Goal: Check status

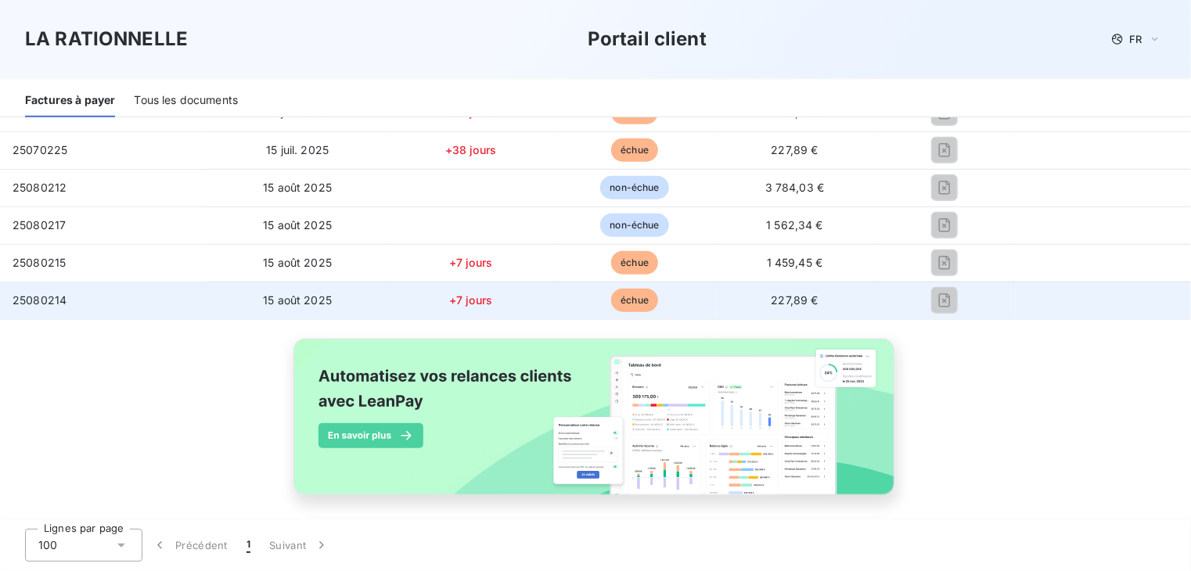
scroll to position [557, 0]
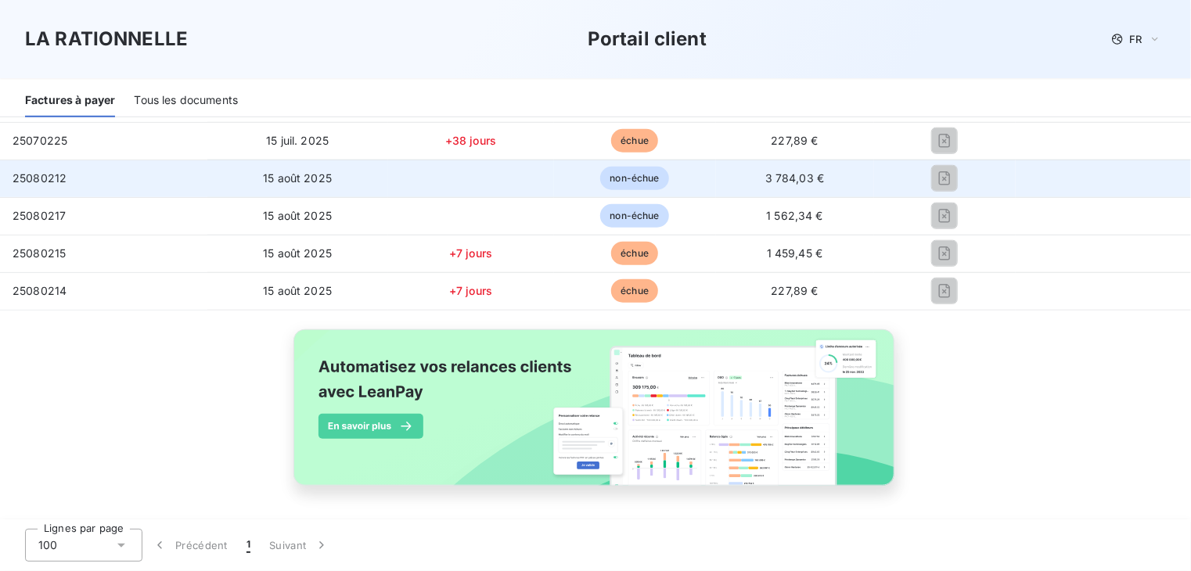
click at [628, 177] on span "non-échue" at bounding box center [634, 178] width 68 height 23
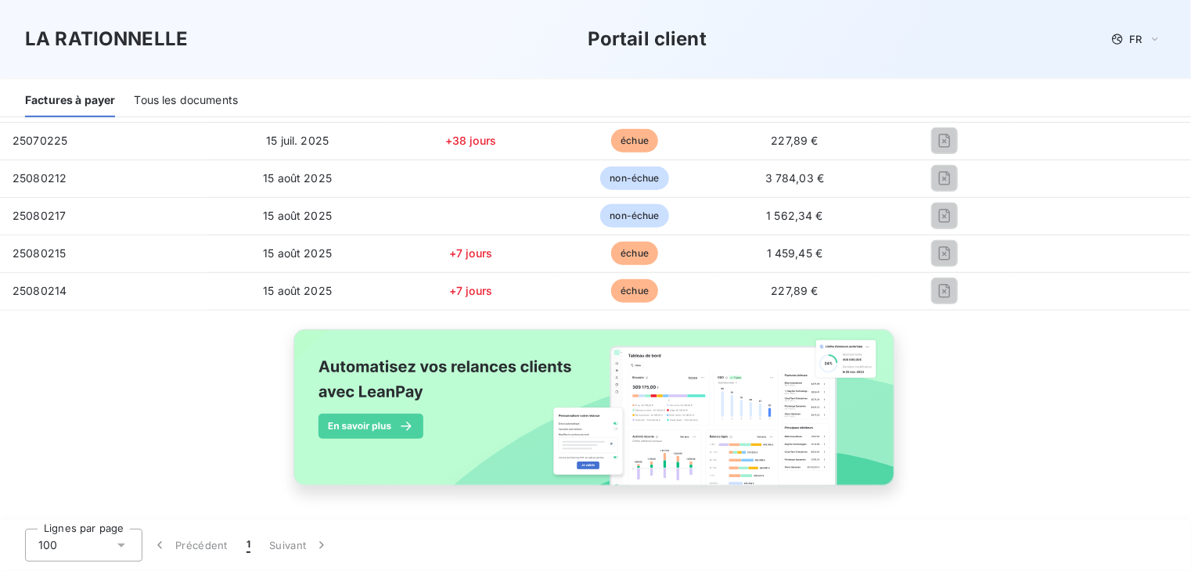
click at [157, 98] on div "Tous les documents" at bounding box center [186, 101] width 104 height 33
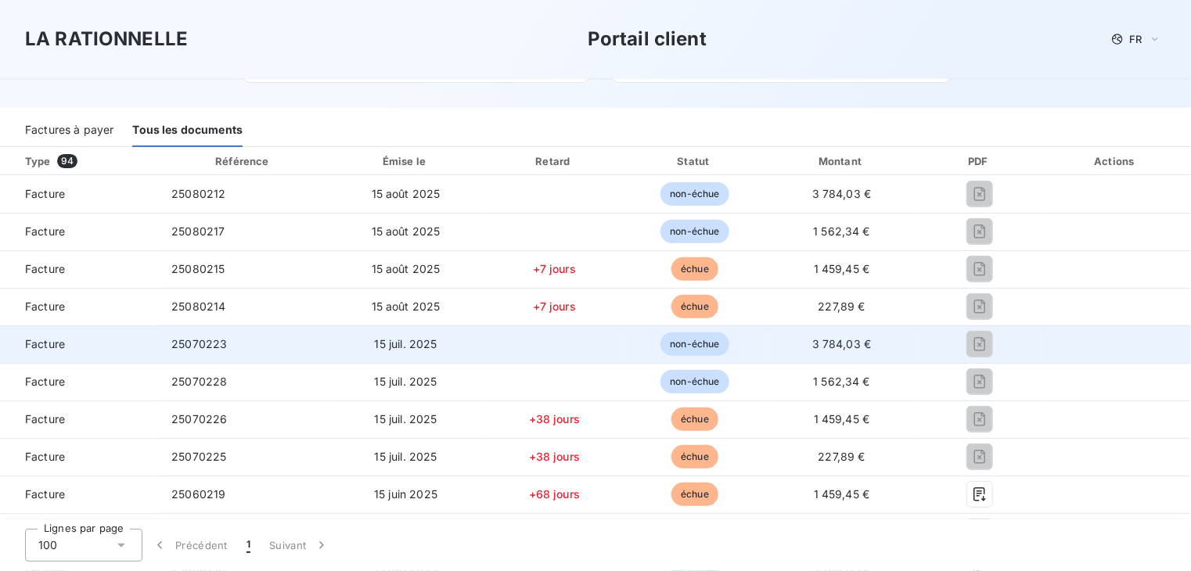
scroll to position [9, 0]
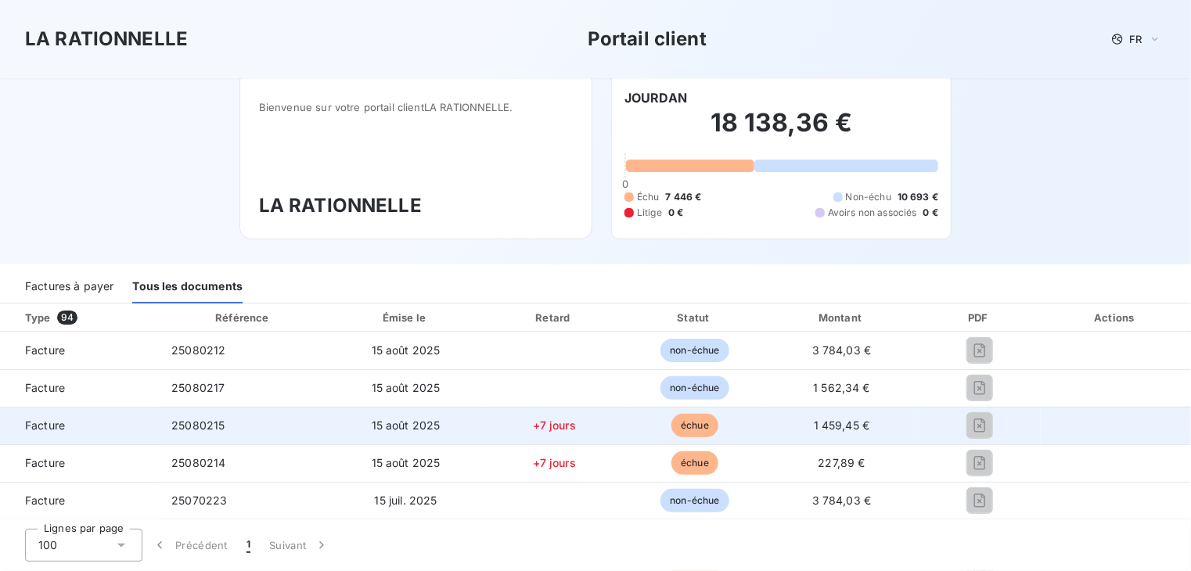
click at [693, 429] on span "échue" at bounding box center [695, 425] width 47 height 23
click at [187, 427] on span "25080215" at bounding box center [197, 425] width 53 height 13
click at [64, 427] on span "Facture" at bounding box center [80, 426] width 134 height 16
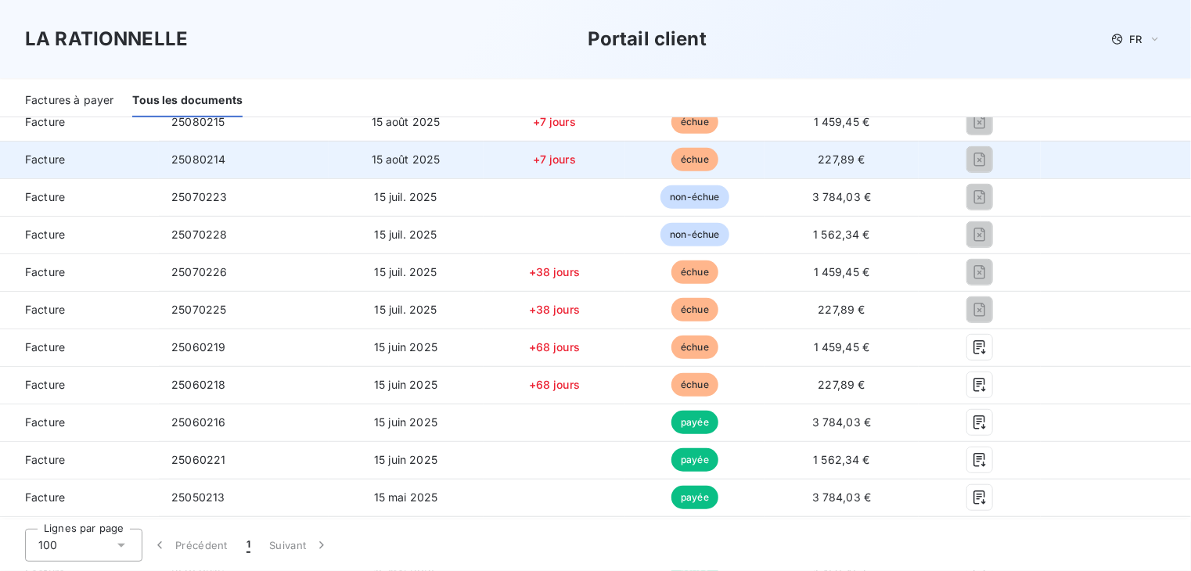
scroll to position [0, 0]
